Goal: Find contact information: Find contact information

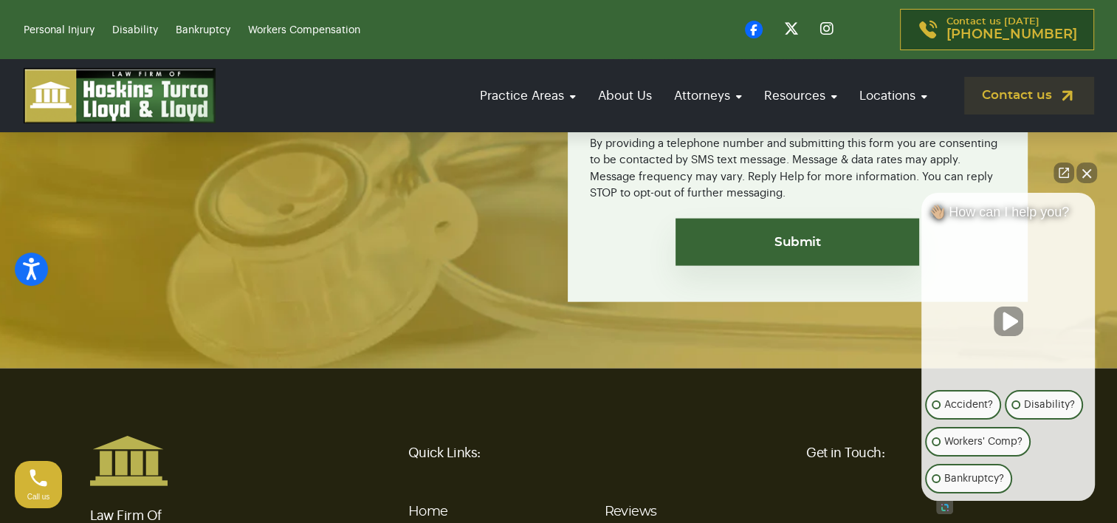
scroll to position [3397, 0]
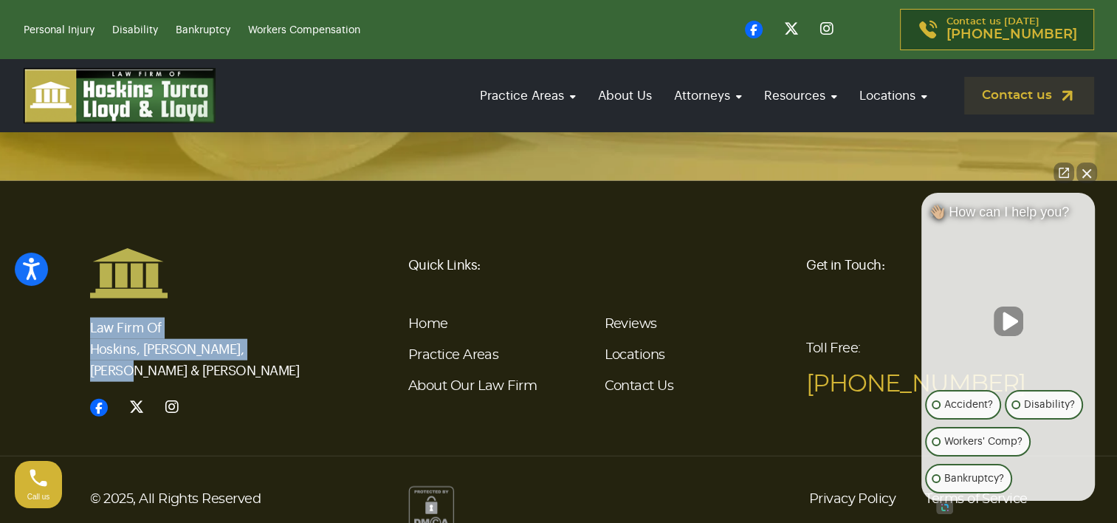
drag, startPoint x: 282, startPoint y: 334, endPoint x: 73, endPoint y: 307, distance: 210.7
click at [73, 307] on div "Law Firm Of Hoskins, [PERSON_NAME], [PERSON_NAME] & [PERSON_NAME] Quick Links: …" at bounding box center [559, 332] width 975 height 171
drag, startPoint x: 73, startPoint y: 307, endPoint x: 113, endPoint y: 312, distance: 40.1
copy p "Law Firm Of Hoskins, [PERSON_NAME], [PERSON_NAME] & [PERSON_NAME]"
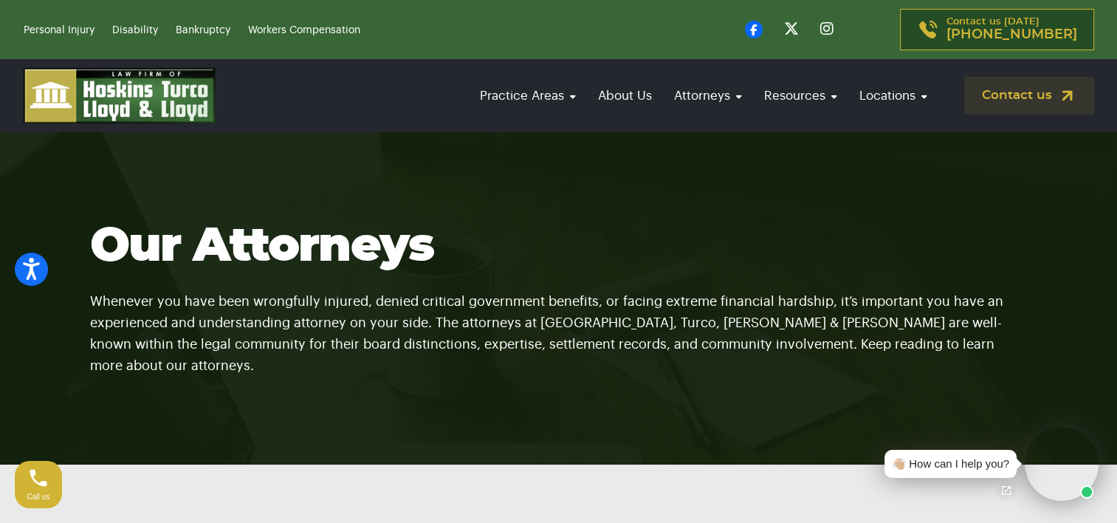
scroll to position [74, 0]
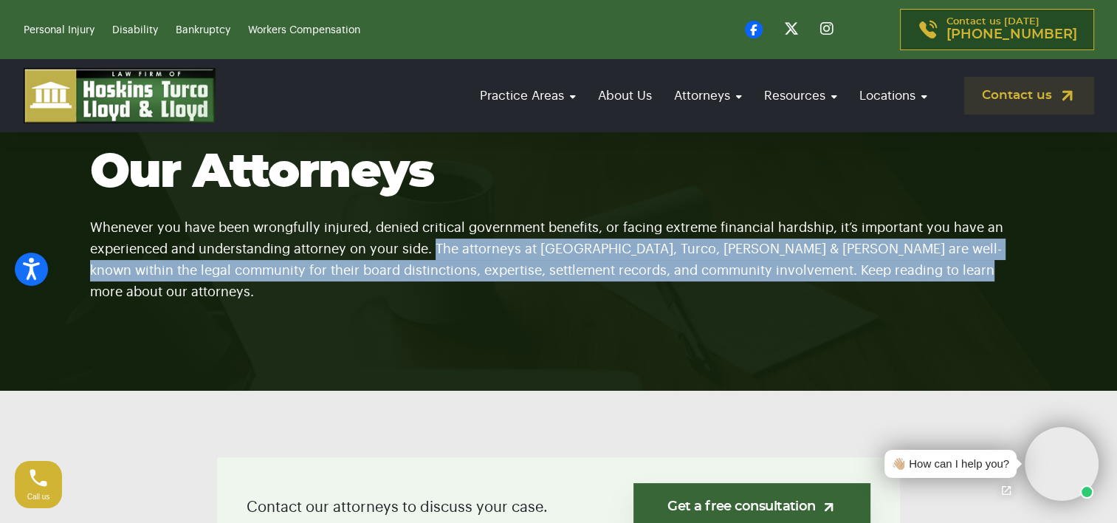
drag, startPoint x: 431, startPoint y: 268, endPoint x: 917, endPoint y: 298, distance: 486.9
click at [917, 298] on section "Our Attorneys Whenever you have been wrongfully injured, denied critical govern…" at bounding box center [558, 224] width 1117 height 332
drag, startPoint x: 917, startPoint y: 298, endPoint x: 848, endPoint y: 277, distance: 72.4
drag, startPoint x: 848, startPoint y: 277, endPoint x: 733, endPoint y: 266, distance: 115.7
click at [733, 266] on p "Whenever you have been wrongfully injured, denied critical government benefits,…" at bounding box center [559, 251] width 938 height 104
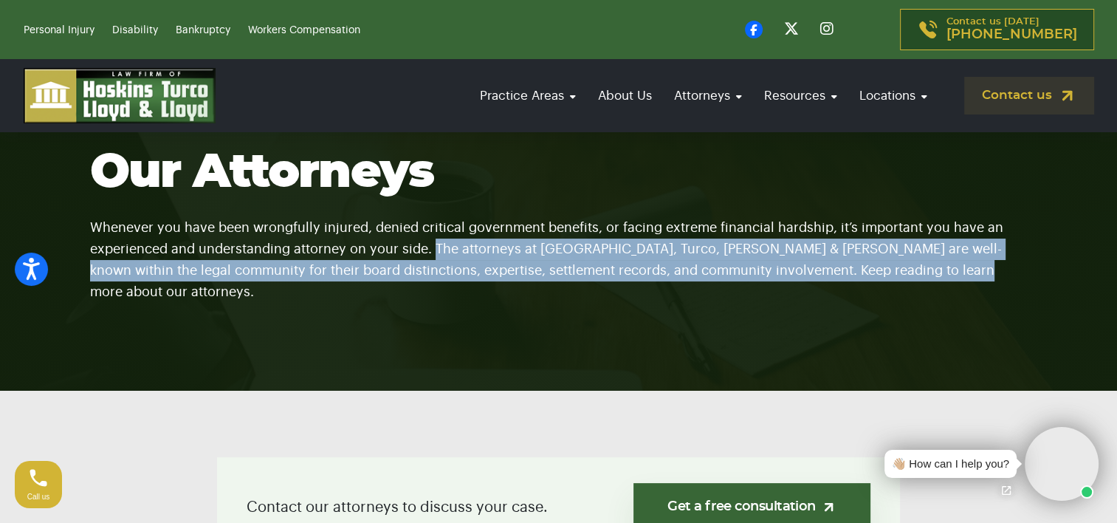
click at [922, 277] on p "Whenever you have been wrongfully injured, denied critical government benefits,…" at bounding box center [559, 251] width 938 height 104
click at [600, 281] on p "Whenever you have been wrongfully injured, denied critical government benefits,…" at bounding box center [559, 251] width 938 height 104
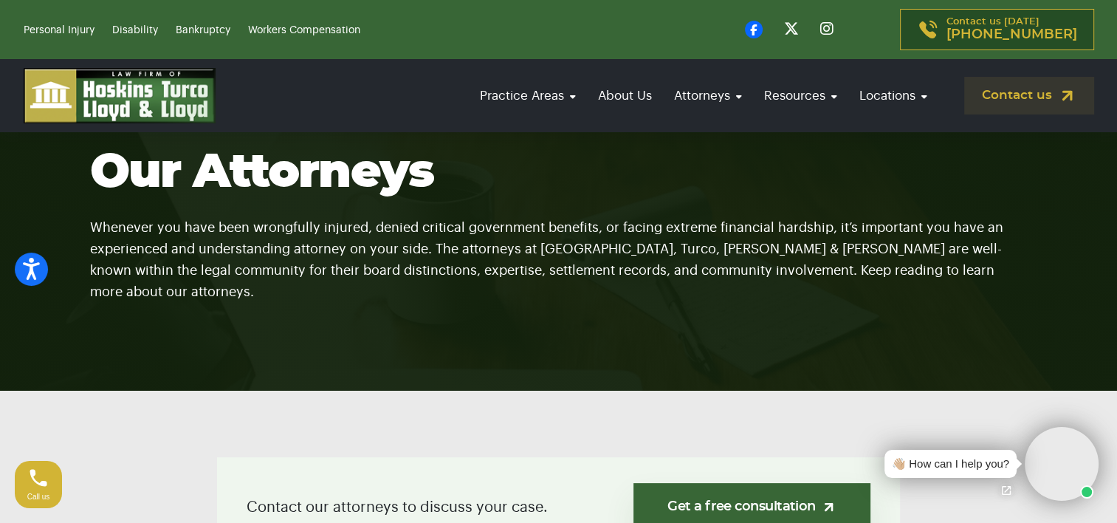
click at [600, 298] on section "Our Attorneys Whenever you have been wrongfully injured, denied critical govern…" at bounding box center [558, 224] width 1117 height 332
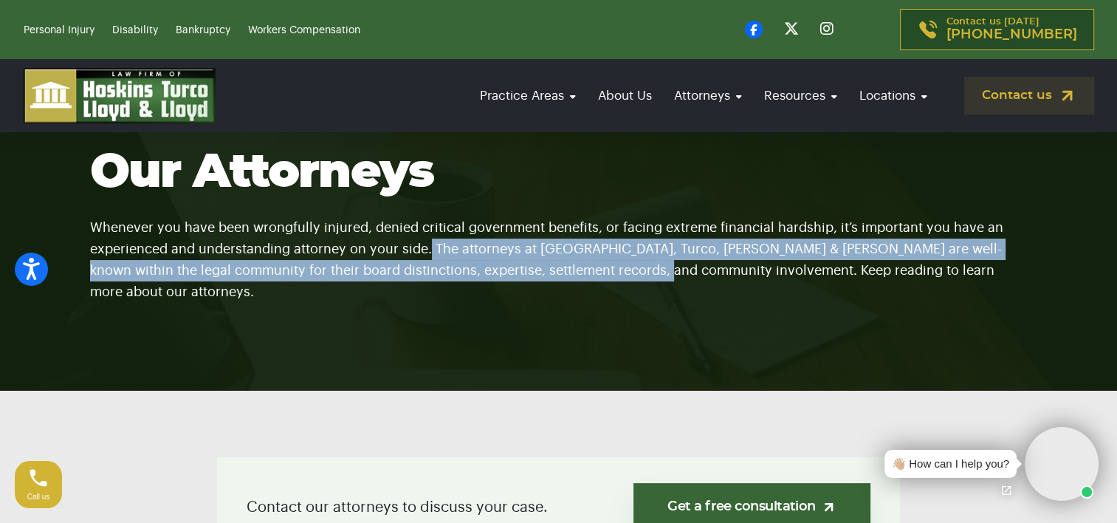
drag, startPoint x: 587, startPoint y: 278, endPoint x: 431, endPoint y: 270, distance: 156.0
click at [431, 270] on p "Whenever you have been wrongfully injured, denied critical government benefits,…" at bounding box center [559, 251] width 938 height 104
drag, startPoint x: 431, startPoint y: 270, endPoint x: 487, endPoint y: 261, distance: 56.0
copy p "The attorneys at Hoskins, Turco, Lloyd & Lloyd are well-known within the legal …"
